Goal: Transaction & Acquisition: Purchase product/service

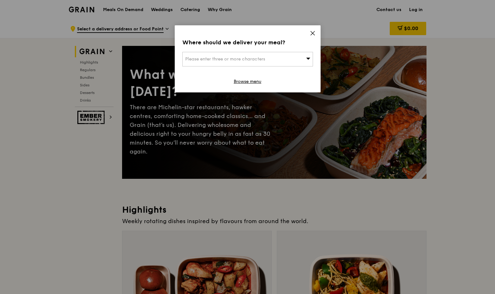
click at [313, 33] on icon at bounding box center [313, 33] width 4 height 4
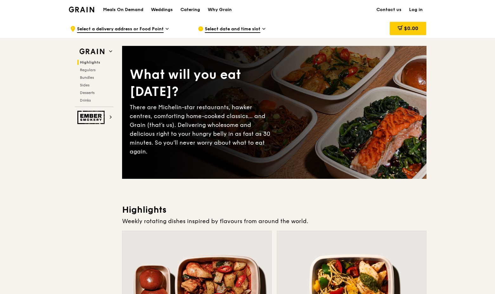
click at [123, 9] on h1 "Meals On Demand" at bounding box center [123, 10] width 40 height 6
click at [186, 10] on div "Catering" at bounding box center [190, 9] width 20 height 19
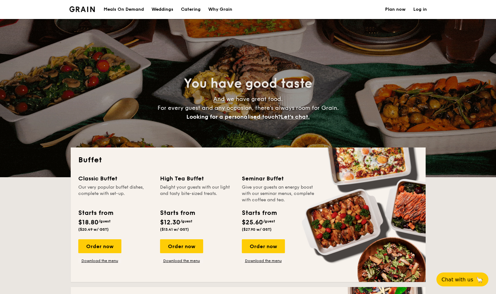
select select
click at [186, 10] on h1 "Catering" at bounding box center [191, 9] width 20 height 19
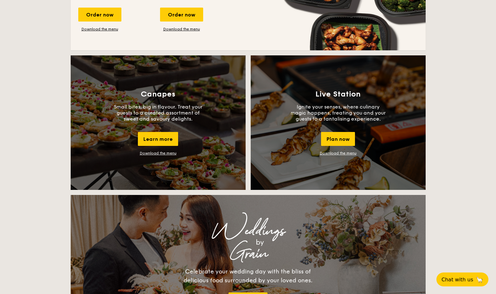
scroll to position [512, 0]
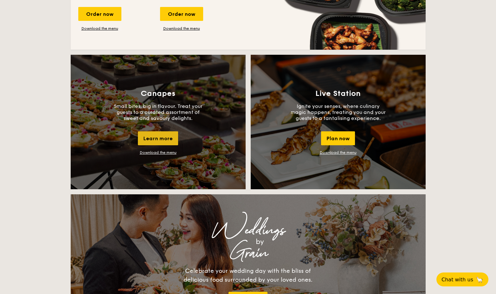
click at [161, 138] on div "Learn more" at bounding box center [158, 139] width 40 height 14
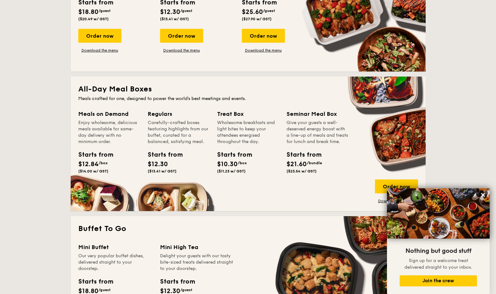
scroll to position [234, 0]
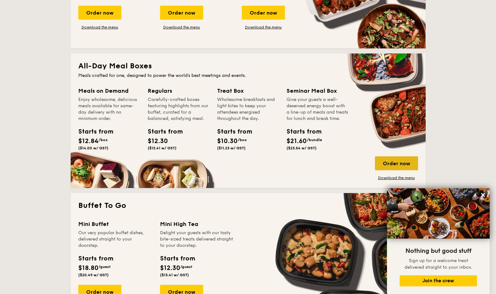
click at [400, 167] on div "Order now" at bounding box center [396, 164] width 43 height 14
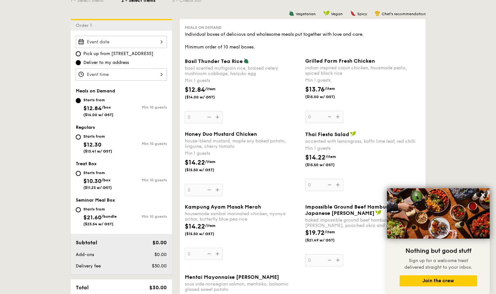
scroll to position [165, 0]
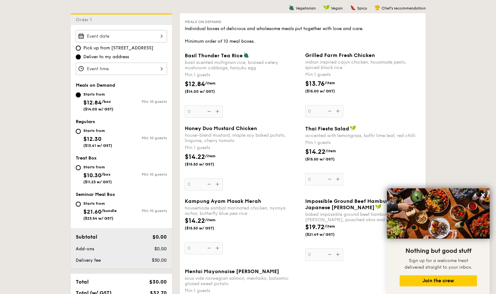
click at [139, 38] on div at bounding box center [121, 36] width 91 height 12
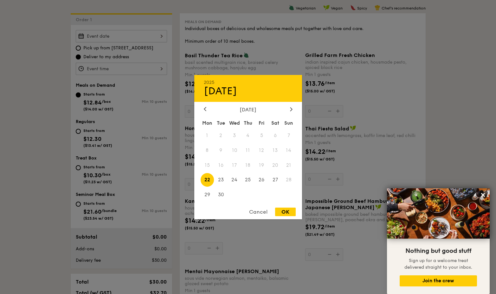
click at [257, 212] on div "Cancel" at bounding box center [258, 212] width 31 height 9
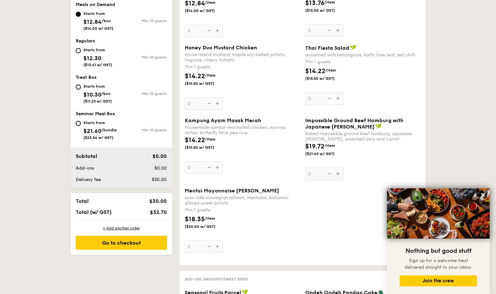
scroll to position [247, 0]
click at [482, 196] on icon at bounding box center [483, 195] width 4 height 4
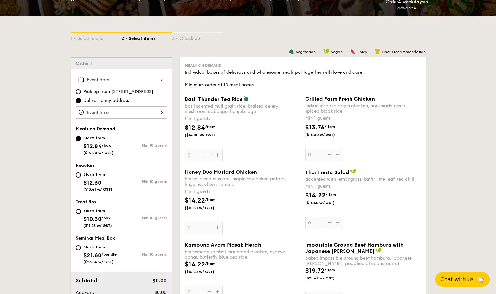
scroll to position [126, 0]
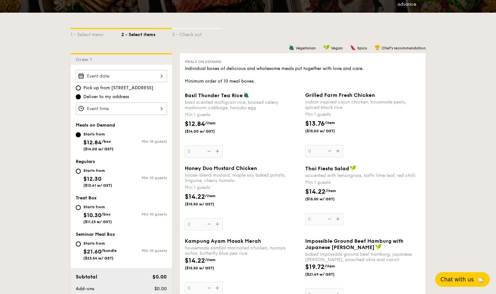
click at [467, 279] on span "Chat with us" at bounding box center [457, 280] width 33 height 6
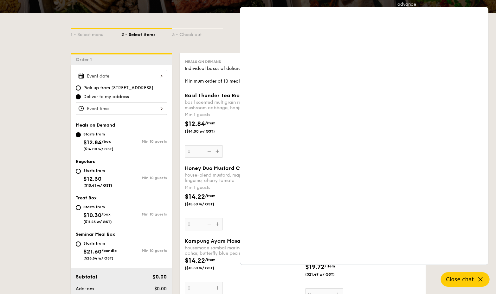
click at [109, 141] on span "/box" at bounding box center [106, 141] width 9 height 4
click at [81, 138] on input "Starts from $12.84 /box ($14.00 w/ GST) Min 10 guests" at bounding box center [78, 135] width 5 height 5
click at [459, 276] on button "Close chat" at bounding box center [465, 280] width 49 height 15
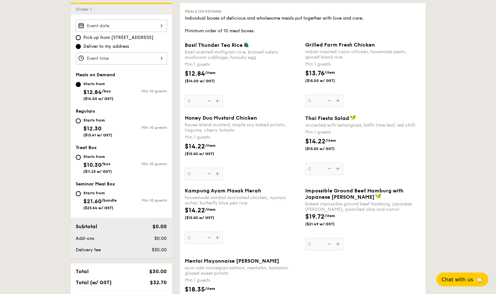
scroll to position [0, 0]
